Goal: Task Accomplishment & Management: Complete application form

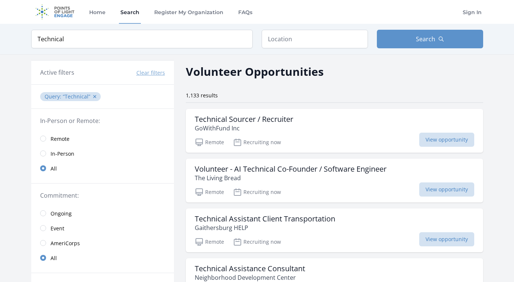
click at [62, 141] on span "Remote" at bounding box center [59, 138] width 19 height 7
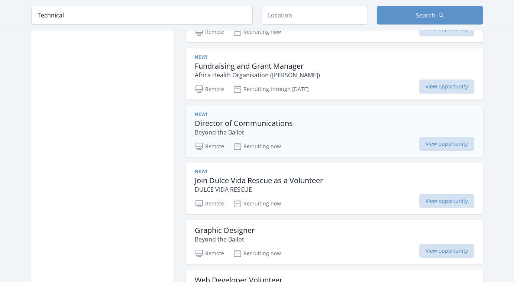
scroll to position [891, 0]
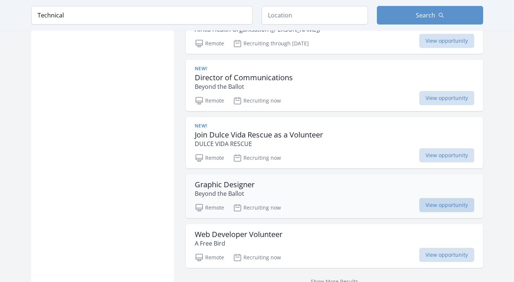
click at [430, 198] on span "View opportunity" at bounding box center [446, 205] width 55 height 14
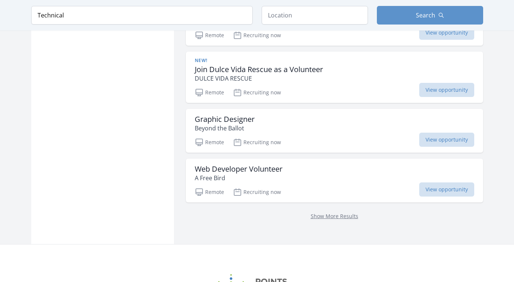
scroll to position [965, 0]
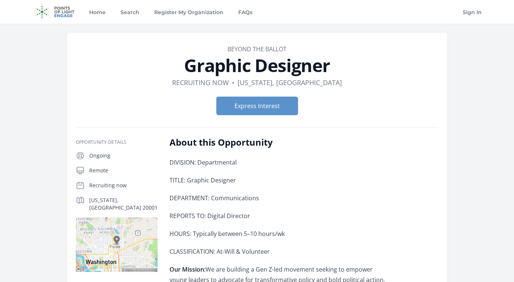
click at [256, 110] on button "Express Interest" at bounding box center [257, 106] width 82 height 19
